Goal: Task Accomplishment & Management: Use online tool/utility

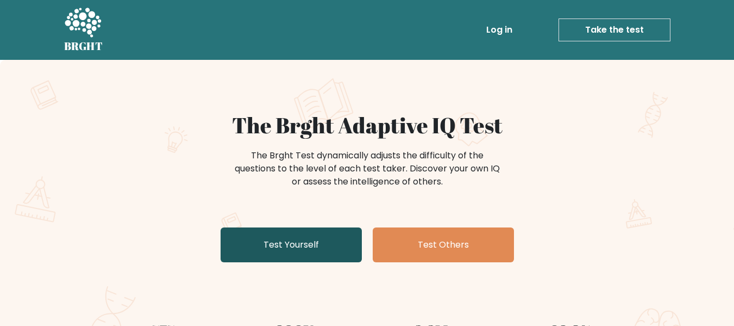
click at [299, 241] on link "Test Yourself" at bounding box center [291, 244] width 141 height 35
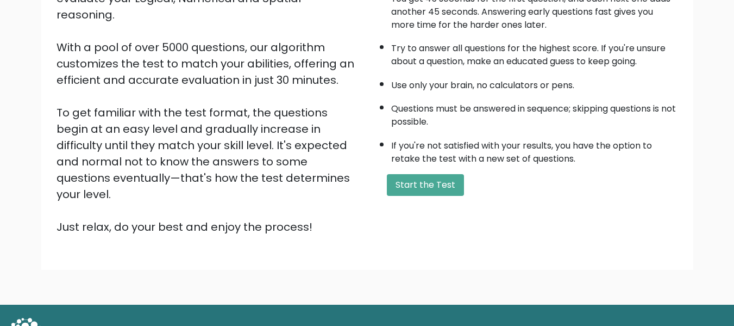
scroll to position [170, 0]
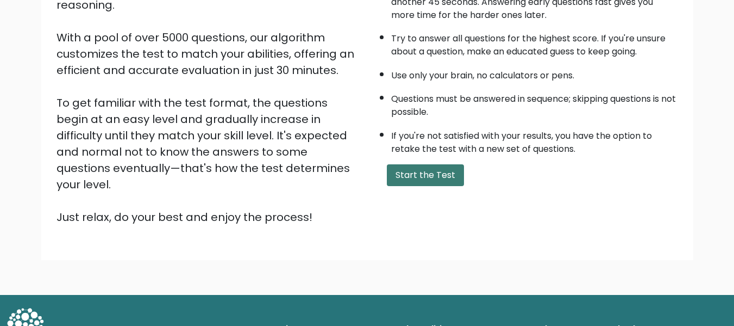
click at [415, 178] on button "Start the Test" at bounding box center [425, 175] width 77 height 22
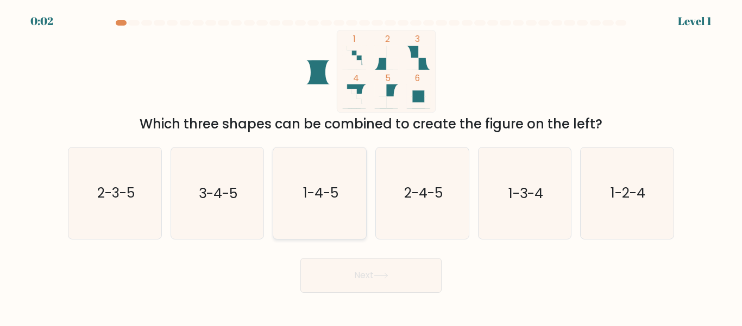
click at [337, 205] on icon "1-4-5" at bounding box center [319, 192] width 91 height 91
click at [371, 166] on input "c. 1-4-5" at bounding box center [371, 164] width 1 height 3
radio input "true"
click at [378, 269] on button "Next" at bounding box center [371, 275] width 141 height 35
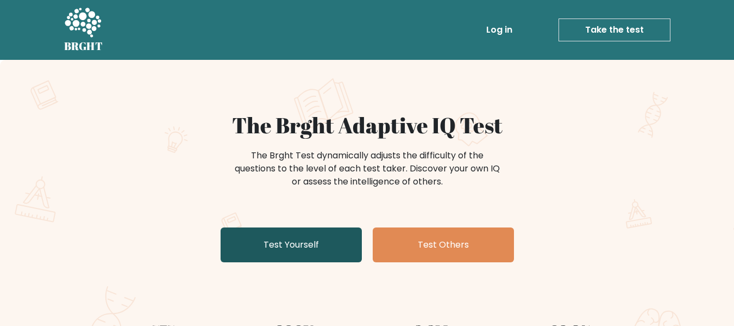
click at [304, 249] on link "Test Yourself" at bounding box center [291, 244] width 141 height 35
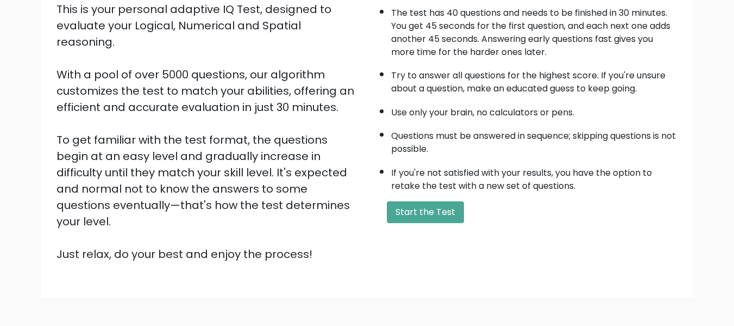
scroll to position [172, 0]
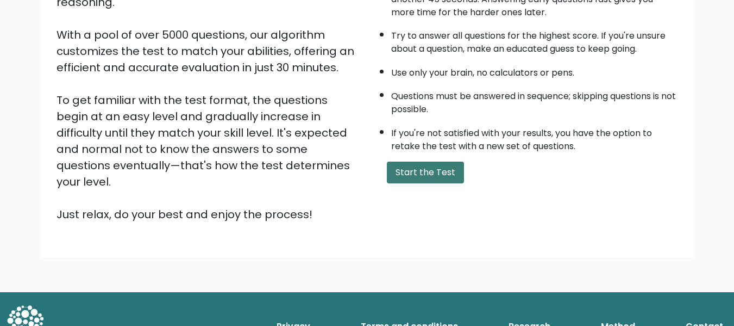
click at [430, 172] on button "Start the Test" at bounding box center [425, 172] width 77 height 22
